Goal: Download file/media

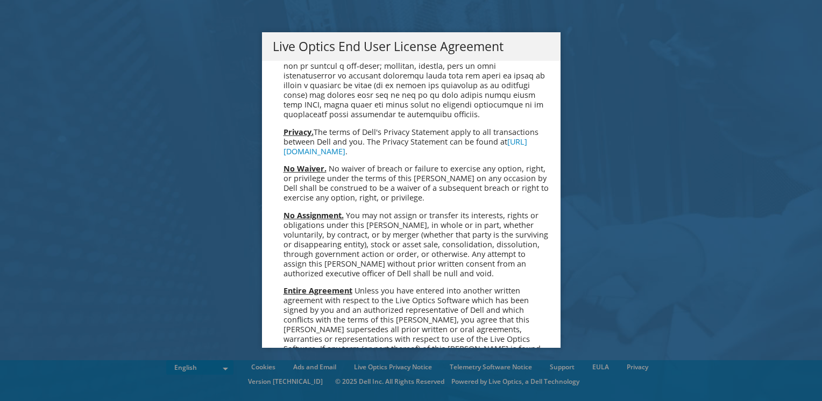
scroll to position [4068, 0]
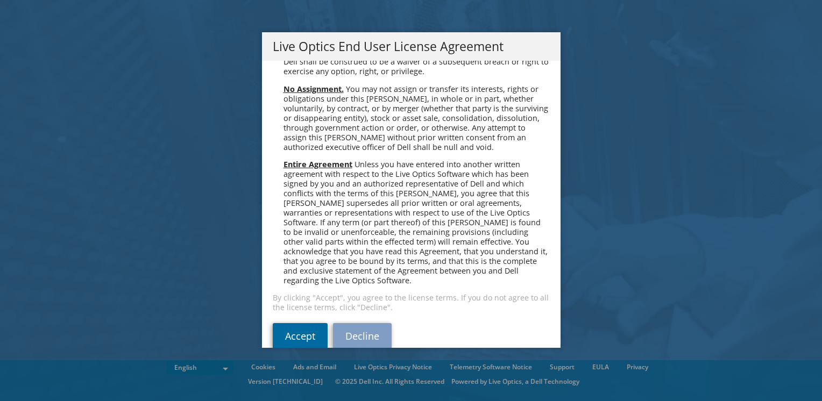
click at [280, 323] on link "Accept" at bounding box center [300, 336] width 55 height 26
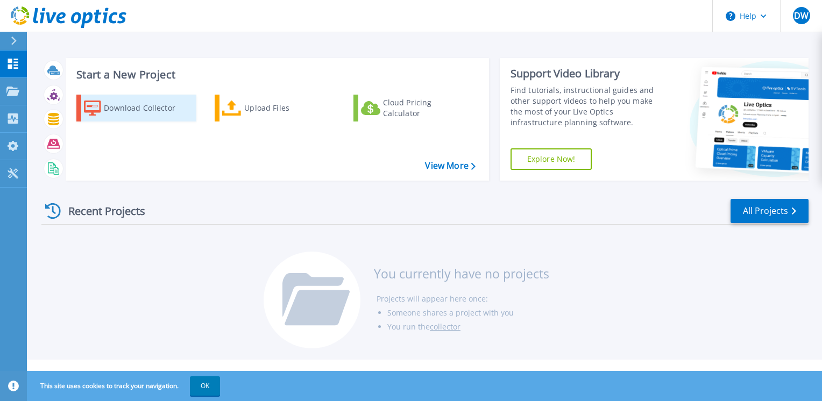
click at [150, 105] on div "Download Collector" at bounding box center [147, 108] width 86 height 22
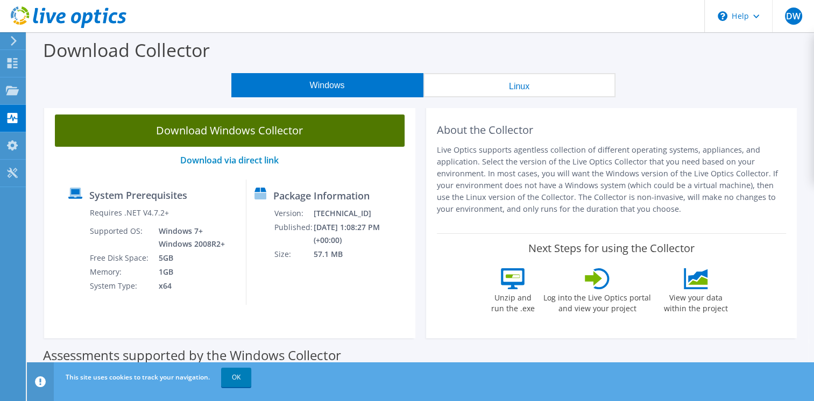
click at [315, 131] on link "Download Windows Collector" at bounding box center [230, 131] width 350 height 32
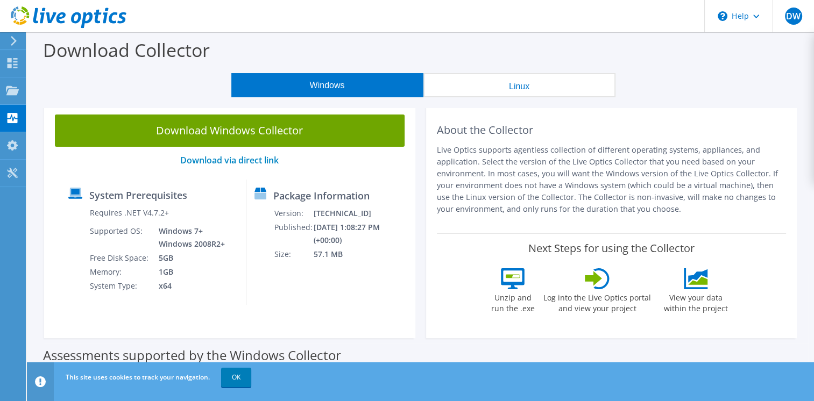
click at [527, 90] on button "Linux" at bounding box center [519, 85] width 192 height 24
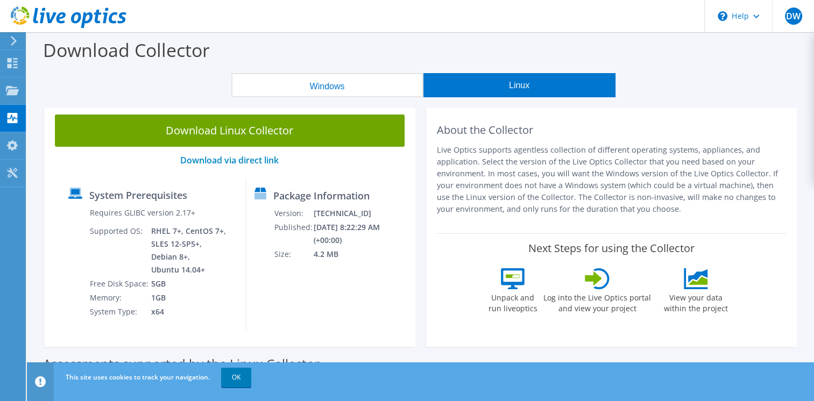
click at [306, 133] on link "Download Linux Collector" at bounding box center [230, 131] width 350 height 32
